Goal: Find specific page/section: Locate item on page

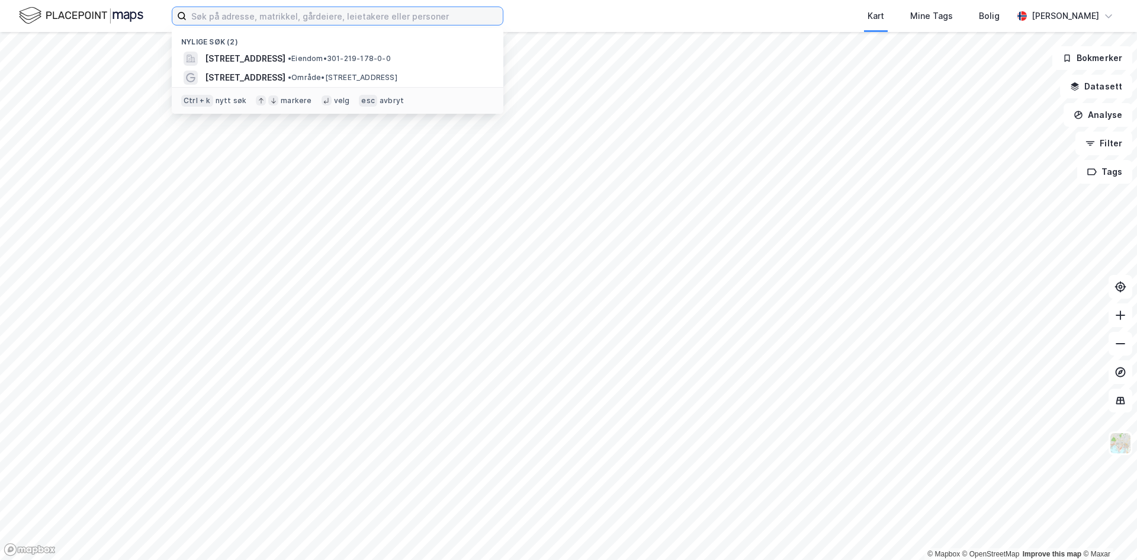
click at [218, 20] on input at bounding box center [345, 16] width 316 height 18
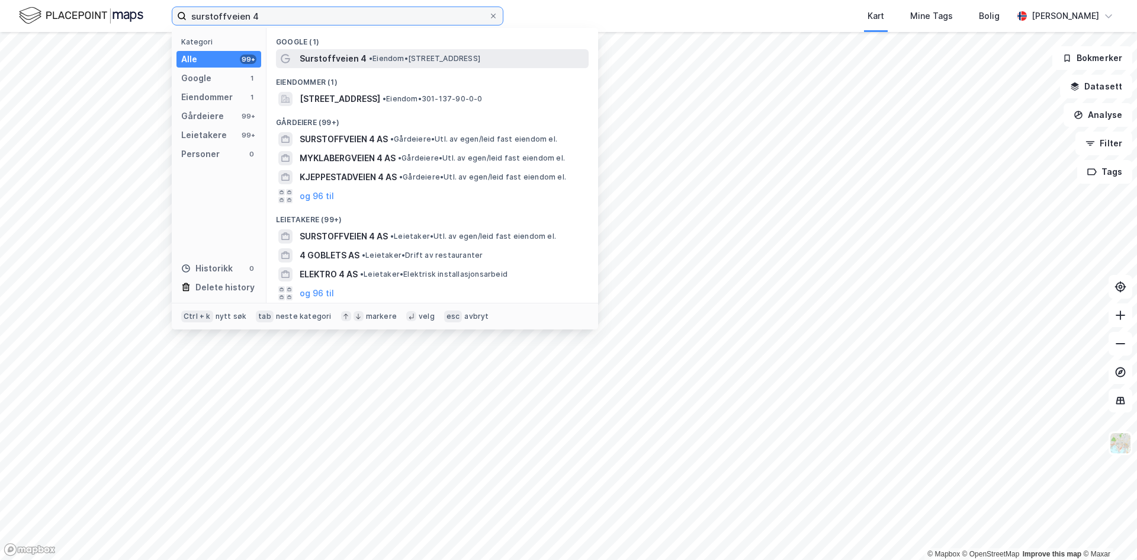
type input "surstoffveien 4"
click at [349, 66] on div "Surstoffveien 4 • Eiendom • [STREET_ADDRESS]" at bounding box center [432, 58] width 313 height 19
